Goal: Check status

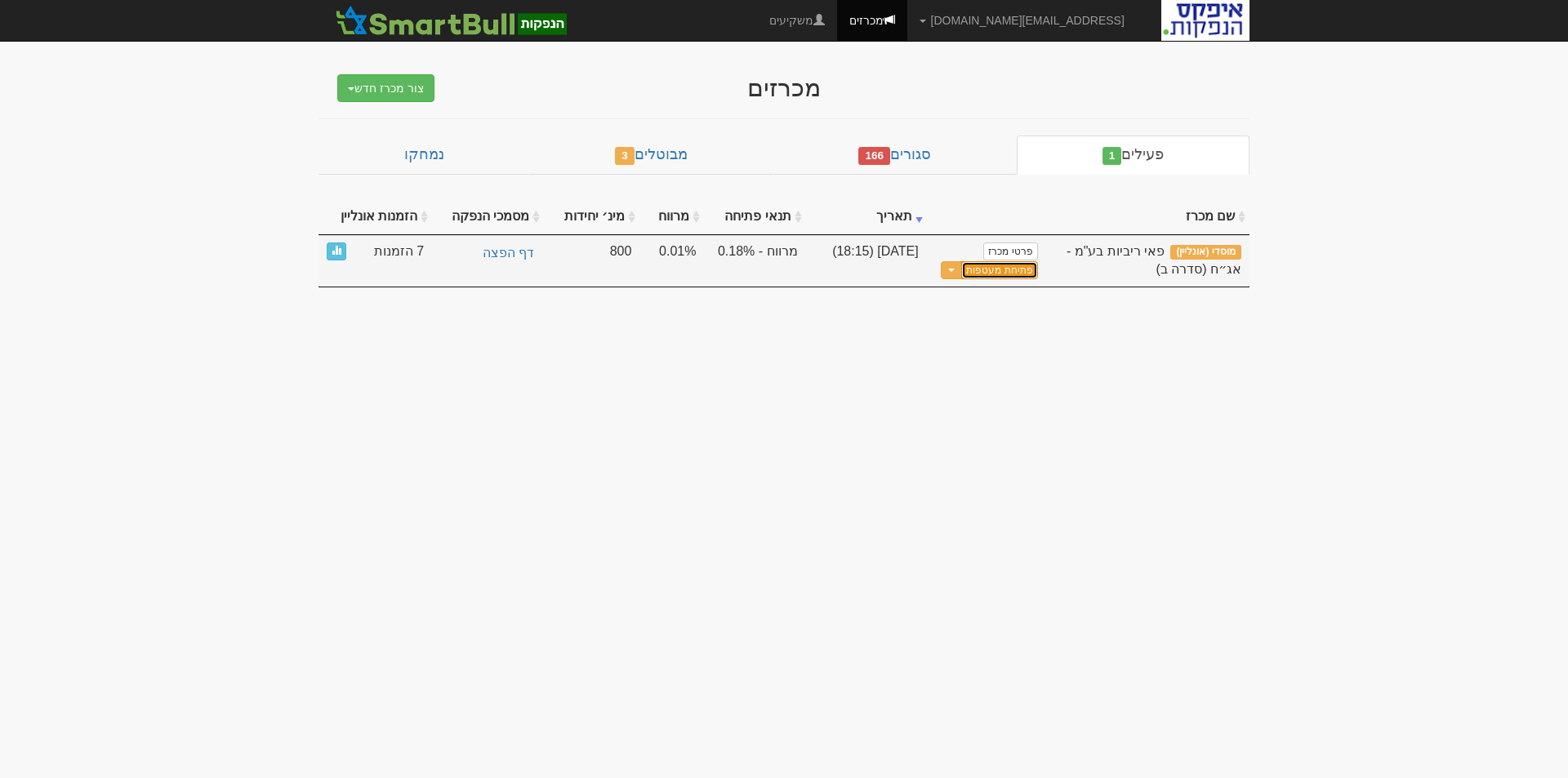
click at [984, 269] on button "פתיחת מעטפות" at bounding box center [999, 270] width 75 height 18
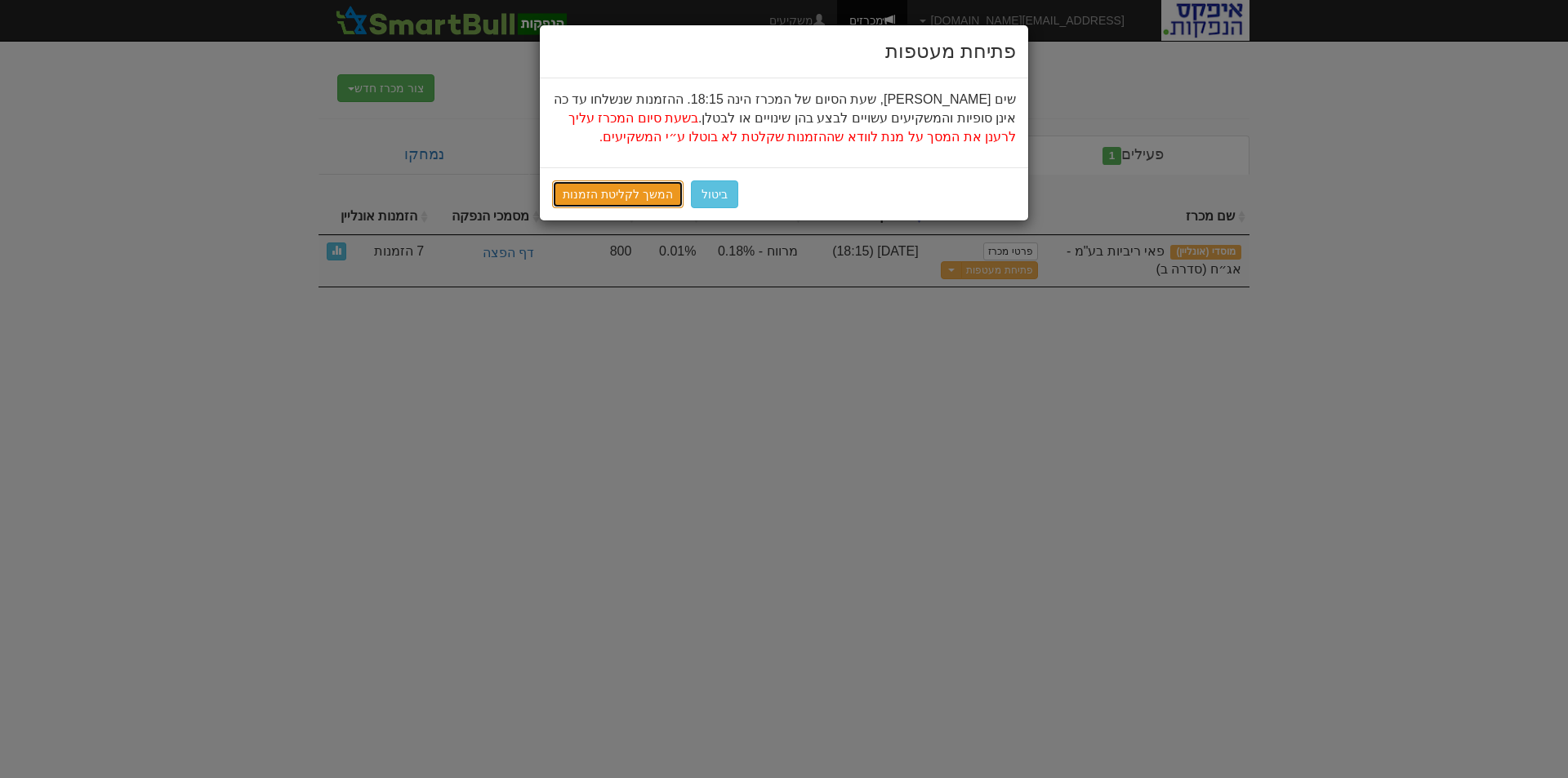
click at [615, 194] on link "המשך לקליטת הזמנות" at bounding box center [618, 194] width 132 height 28
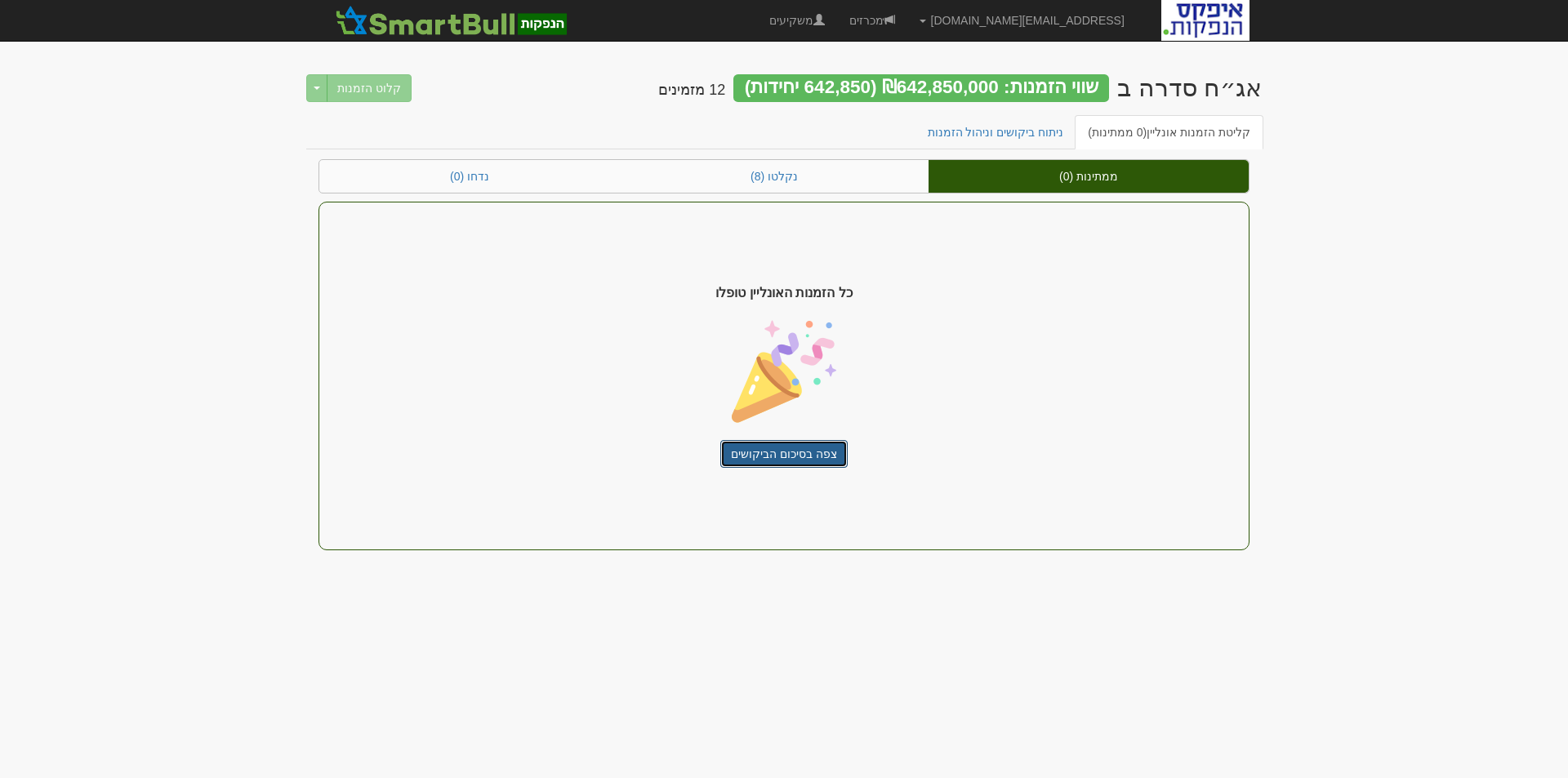
click at [796, 456] on link "צפה בסיכום הביקושים" at bounding box center [784, 454] width 128 height 28
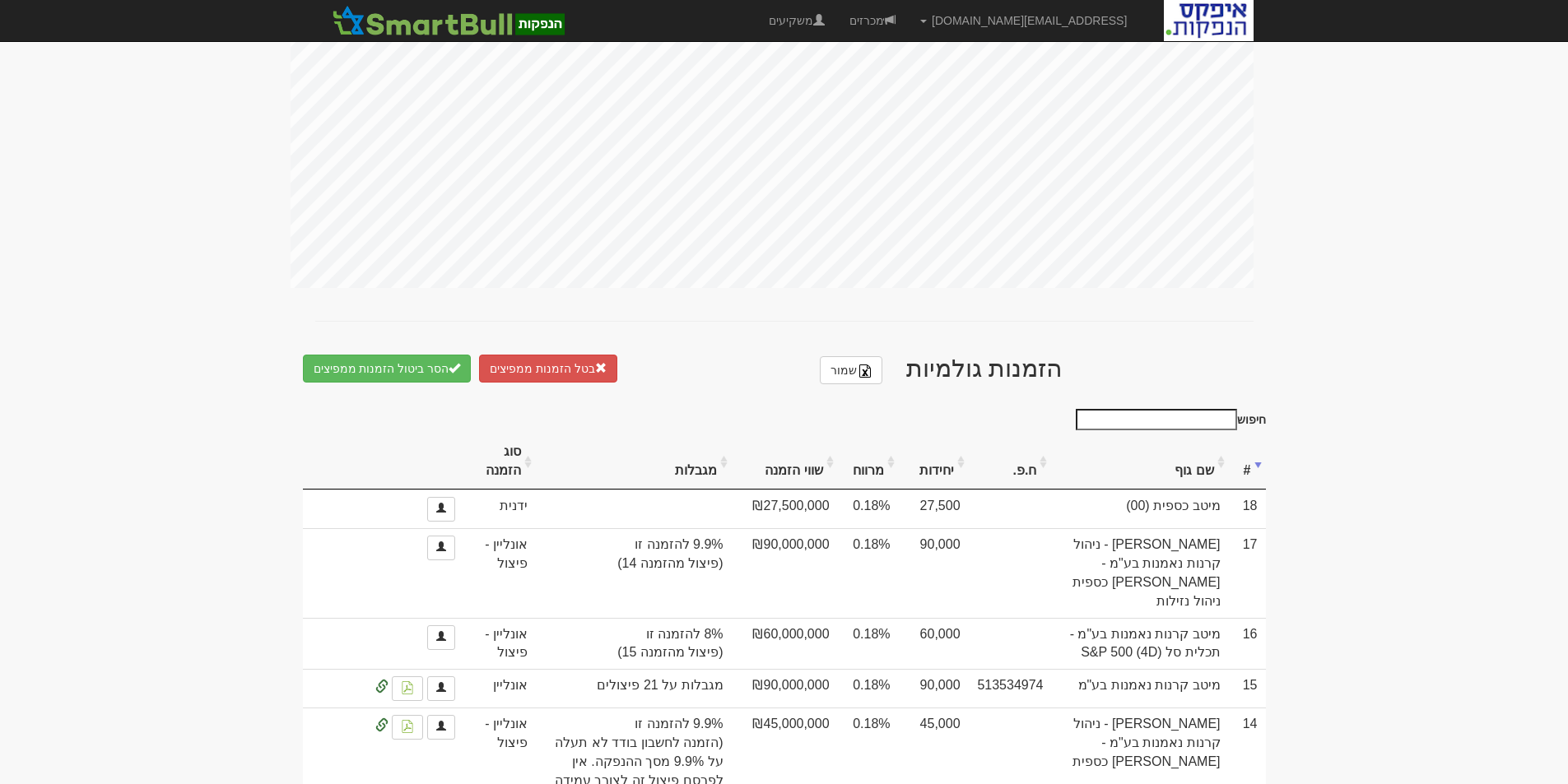
scroll to position [711, 0]
